Goal: Information Seeking & Learning: Find specific fact

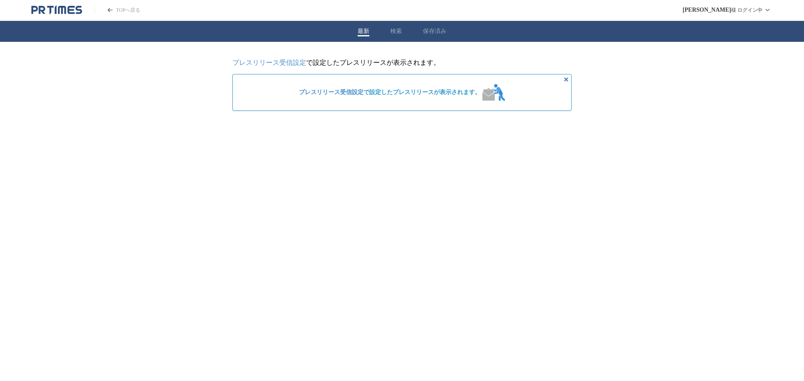
click at [390, 32] on button "検索" at bounding box center [396, 32] width 12 height 8
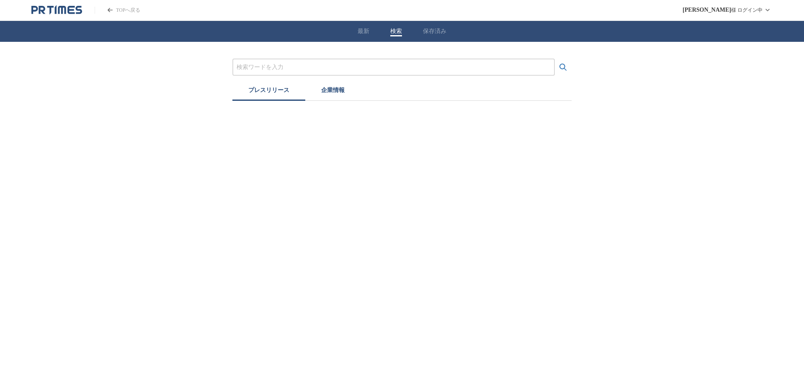
click at [350, 67] on input "プレスリリースおよび企業を検索する" at bounding box center [393, 67] width 314 height 9
paste input "KURO TECHNOLOGY ([GEOGRAPHIC_DATA]) CO.,LIMITED"
type input "KURO TECHNOLOGY ([GEOGRAPHIC_DATA]) CO.,LIMITED"
click at [555, 59] on button "検索する" at bounding box center [563, 67] width 17 height 17
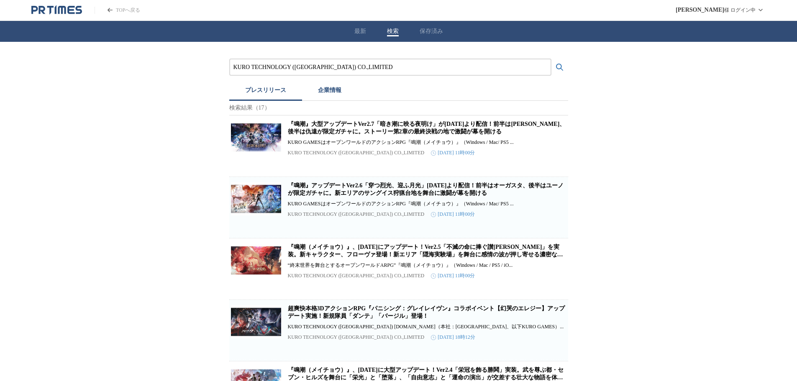
click at [334, 135] on link "『鳴潮』大型アップデートVer2.7「暗き潮に映る夜明け」が[DATE]より配信！前半は[PERSON_NAME]、後半は仇遠が限定ガチャに。ストーリー第2章…" at bounding box center [427, 128] width 278 height 14
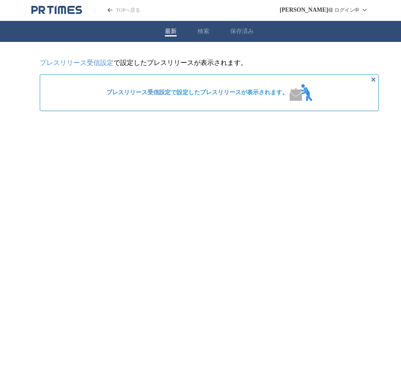
click at [202, 36] on div "最新 検索 保存済み" at bounding box center [209, 31] width 419 height 21
click at [203, 36] on div "最新 検索 保存済み" at bounding box center [209, 31] width 419 height 21
click at [203, 32] on button "検索" at bounding box center [204, 32] width 12 height 8
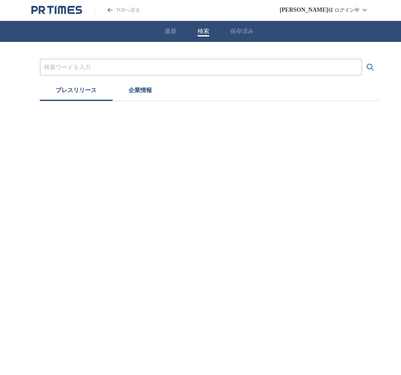
click at [181, 67] on input "プレスリリースおよび企業を検索する" at bounding box center [201, 67] width 314 height 9
paste input "株式会社Utip"
click at [362, 59] on button "検索する" at bounding box center [370, 67] width 17 height 17
click at [134, 93] on button "企業情報" at bounding box center [140, 91] width 55 height 18
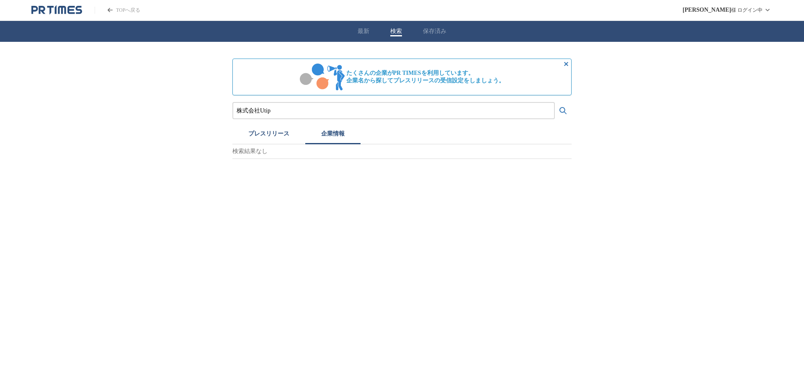
click at [288, 113] on input "株式会社Utip" at bounding box center [393, 110] width 314 height 9
paste input "コロプラ"
type input "株式会社コロプラ"
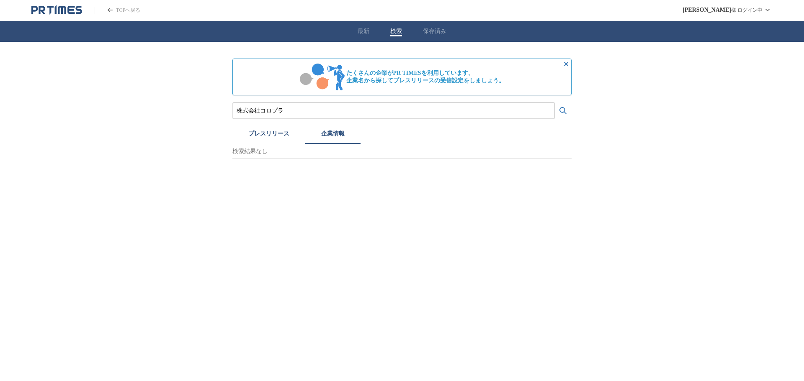
click at [401, 103] on button "検索する" at bounding box center [563, 111] width 17 height 17
click at [258, 188] on img at bounding box center [254, 184] width 37 height 37
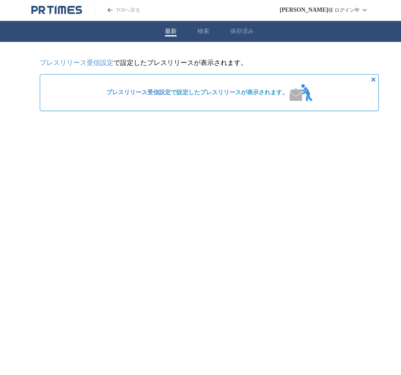
click at [202, 31] on button "検索" at bounding box center [204, 32] width 12 height 8
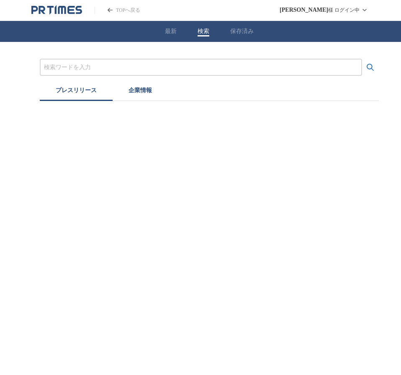
click at [135, 67] on input "プレスリリースおよび企業を検索する" at bounding box center [201, 67] width 314 height 9
paste input "ライフワンダーズ合同会社"
click at [362, 59] on button "検索する" at bounding box center [370, 67] width 17 height 17
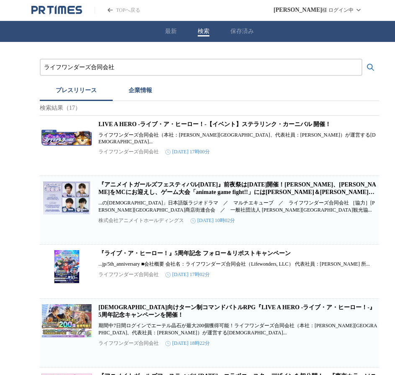
click at [127, 127] on link "LIVE A HERO -ライブ・ア・ヒーロー！-【イベント】ステラリンク・カーニバル 開催！" at bounding box center [214, 124] width 232 height 6
click at [103, 64] on input "ライフワンダーズ合同会社" at bounding box center [201, 67] width 314 height 9
paste input "Nuverse株式"
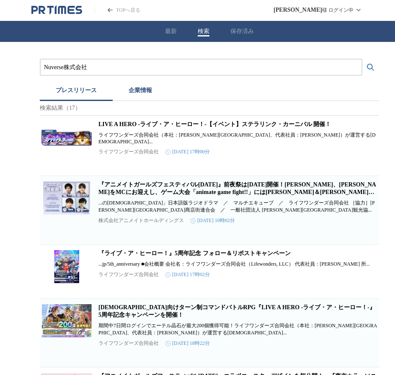
type input "Nuverse株式会社"
click at [362, 59] on button "検索する" at bounding box center [370, 67] width 17 height 17
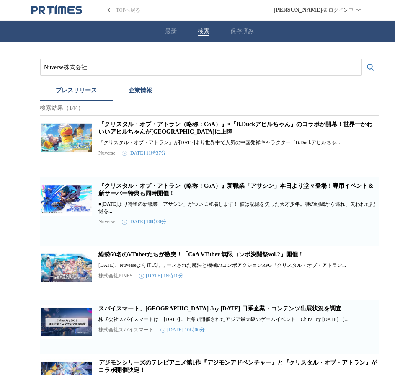
click at [121, 196] on link "『クリスタル・オブ・アトラン（略称：CoA）』新職業「アサシン」本日より堂々登場！専用イベント＆新サーバー特典も同時開催！" at bounding box center [235, 189] width 275 height 14
click at [128, 135] on link "『クリスタル・オブ・アトラン（略称：CoA）』×『B.Duckアヒルちゃん』のコラボが開幕！世界一かわいいアヒルちゃんがココナツ島に上陸" at bounding box center [235, 128] width 274 height 14
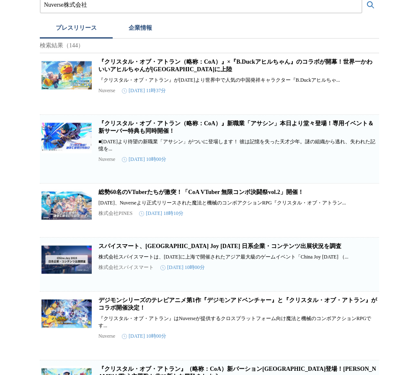
scroll to position [67, 0]
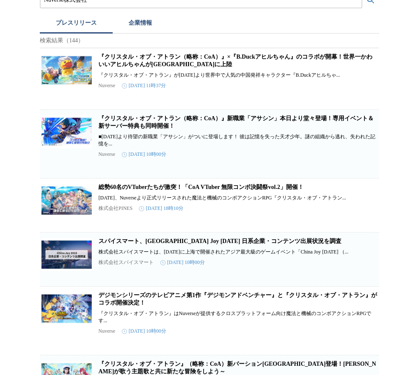
click at [116, 190] on link "総勢60名のVTuberたちが激突！「CoA VTuber 無限コンボ決闘祭vol.2」開催！" at bounding box center [200, 187] width 205 height 6
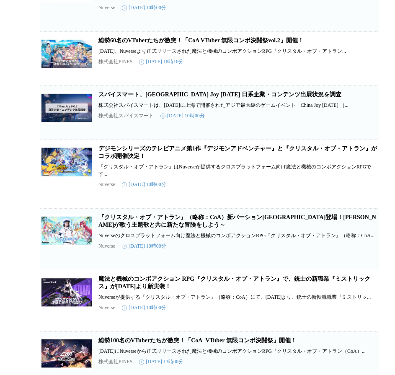
scroll to position [214, 0]
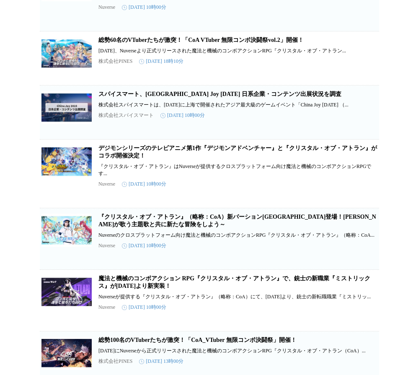
click at [123, 159] on link "デジモンシリーズのテレビアニメ第1作『デジモンアドベンチャー』と『クリスタル・オブ・アトラン』がコラボ開催決定！" at bounding box center [237, 152] width 278 height 14
